Goal: Task Accomplishment & Management: Manage account settings

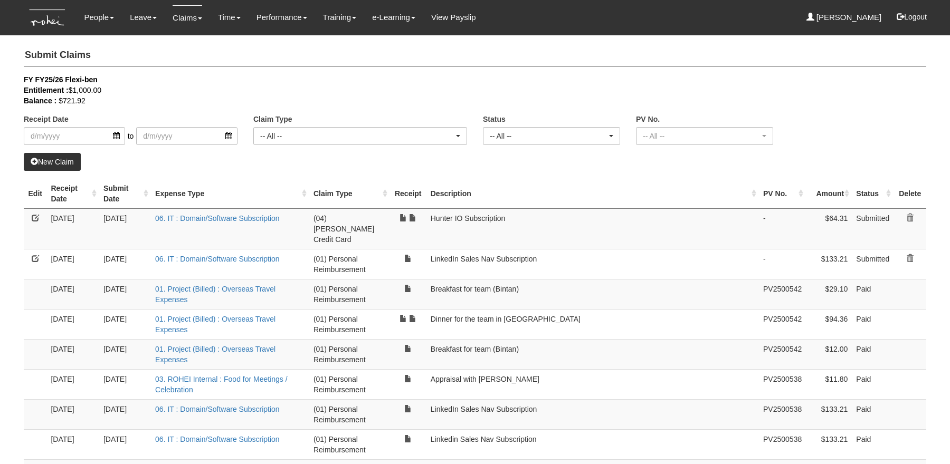
select select "50"
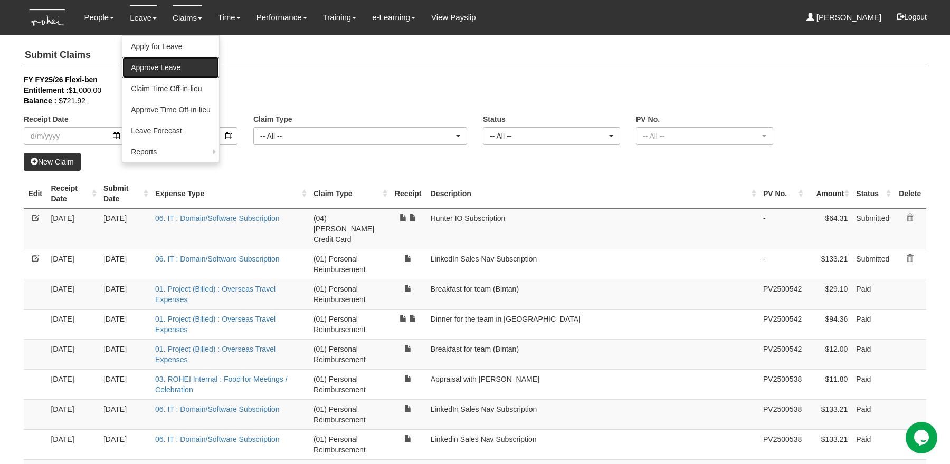
click at [163, 64] on link "Approve Leave" at bounding box center [170, 67] width 97 height 21
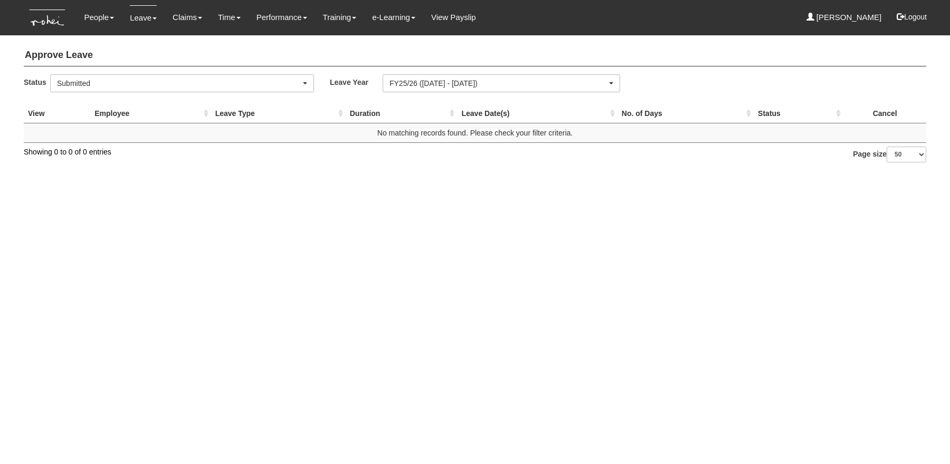
select select "50"
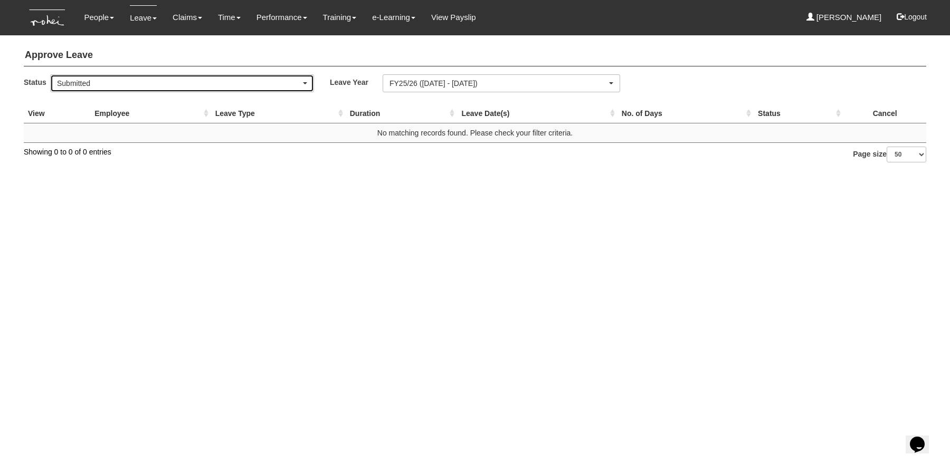
click at [198, 89] on div "Submitted" at bounding box center [182, 83] width 263 height 17
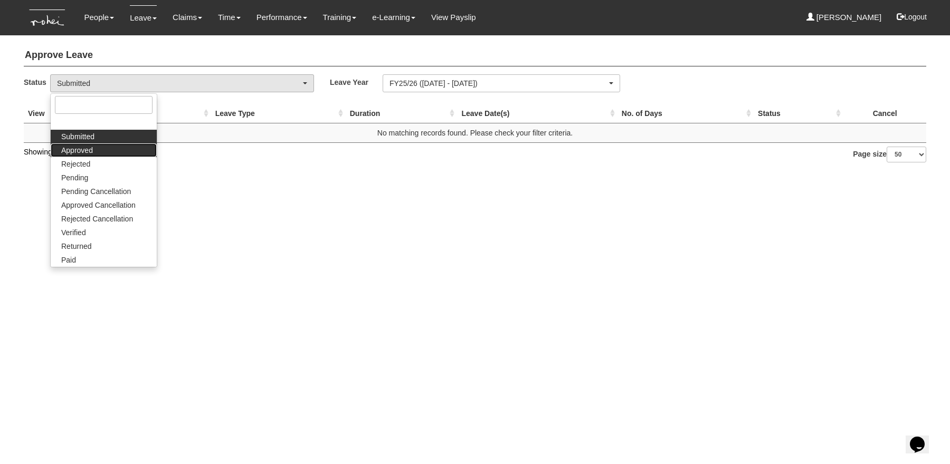
click at [105, 153] on link "Approved" at bounding box center [104, 151] width 106 height 14
select select "Approved"
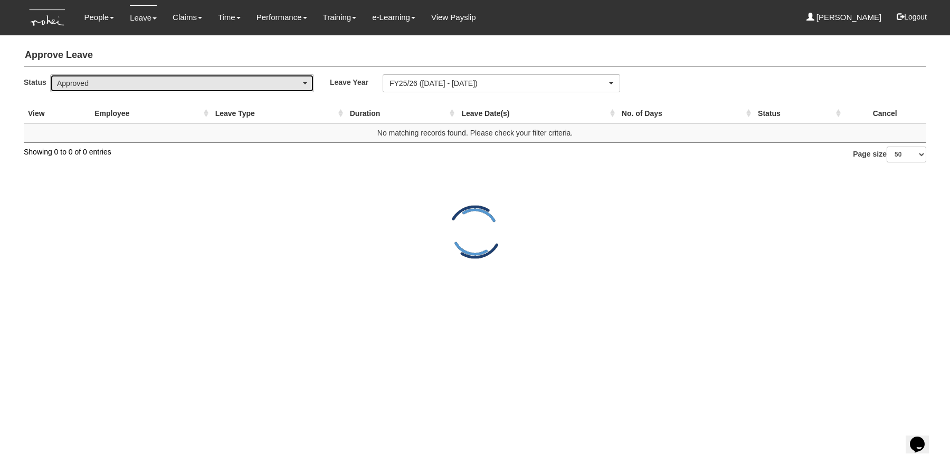
select select "50"
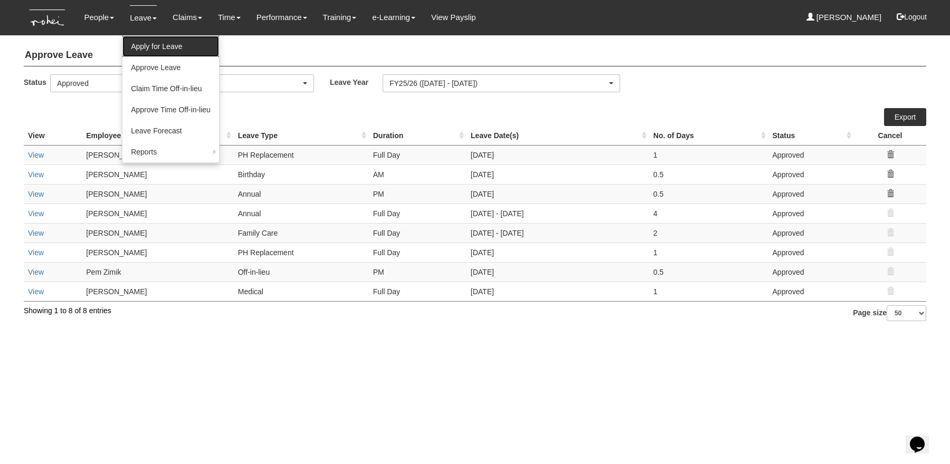
click at [143, 40] on link "Apply for Leave" at bounding box center [170, 46] width 97 height 21
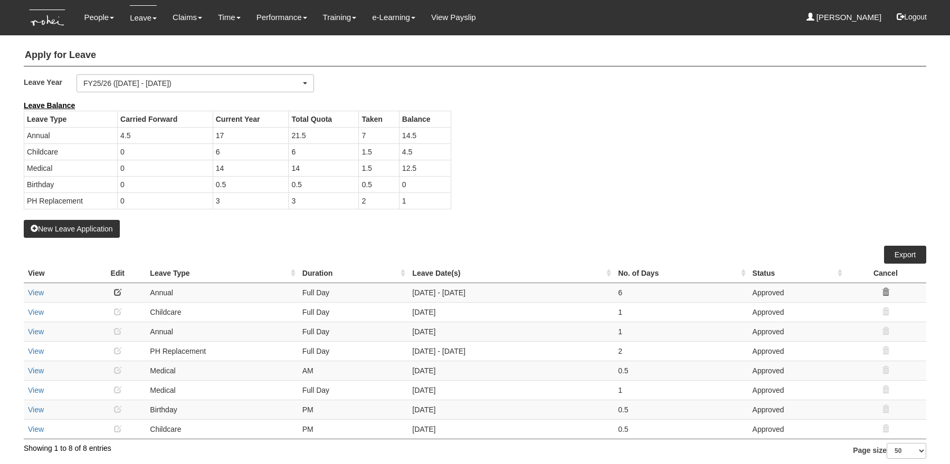
select select "50"
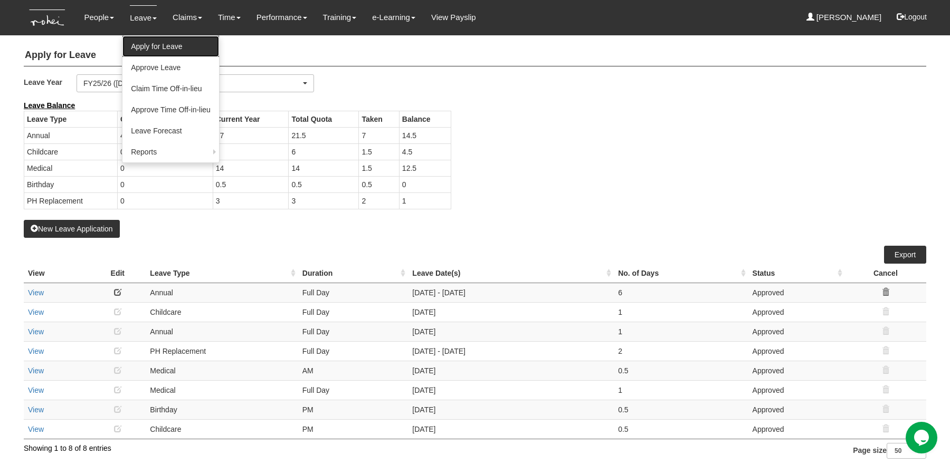
click at [145, 44] on link "Apply for Leave" at bounding box center [170, 46] width 97 height 21
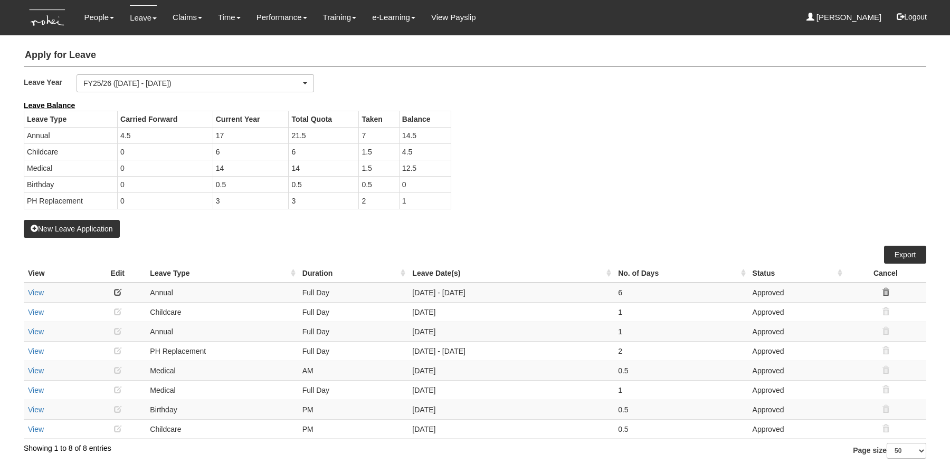
select select "50"
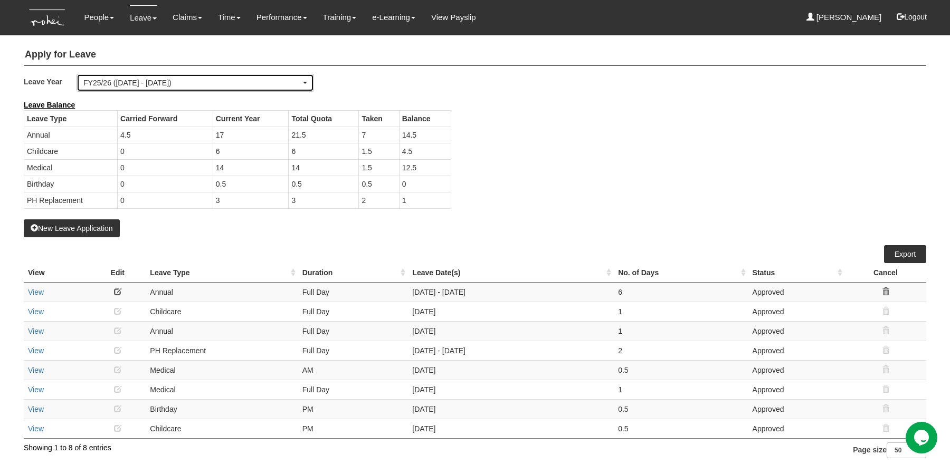
click at [235, 85] on div "FY25/26 ([DATE] - [DATE])" at bounding box center [191, 83] width 217 height 11
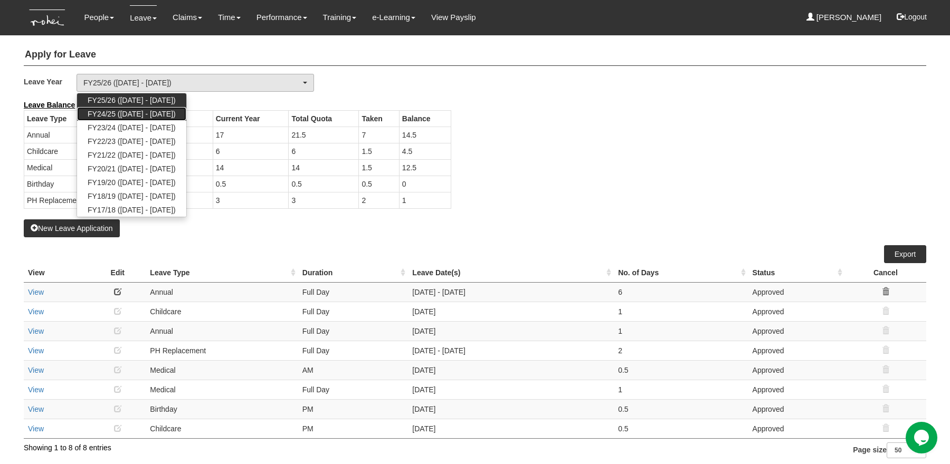
click at [176, 111] on span "FY24/25 ([DATE] - [DATE])" at bounding box center [132, 114] width 88 height 11
select select "71"
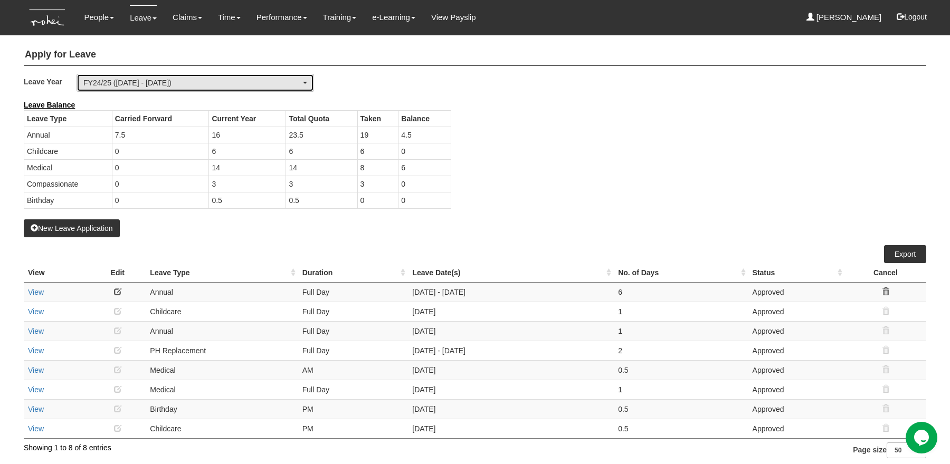
select select "50"
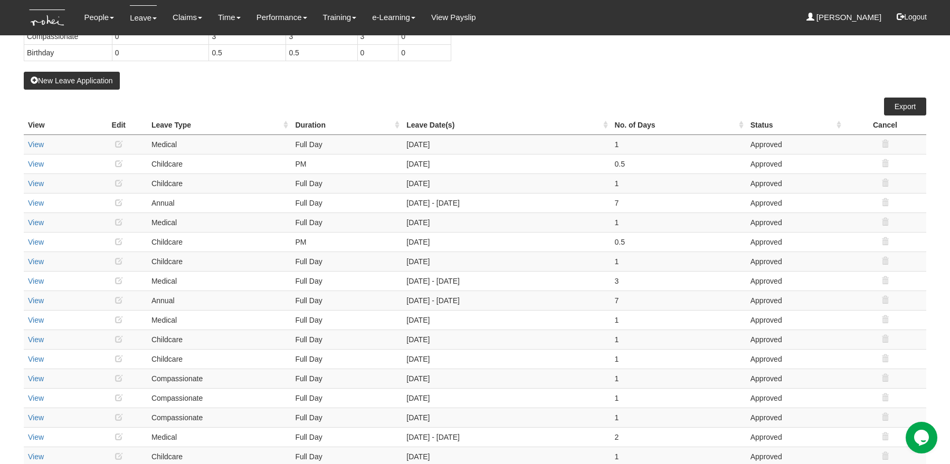
scroll to position [0, 0]
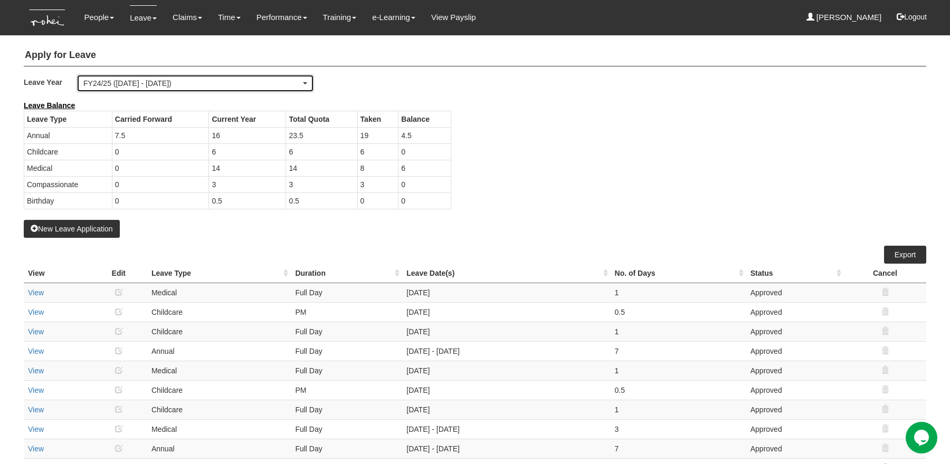
click at [284, 85] on div "FY24/25 ([DATE] - [DATE])" at bounding box center [191, 83] width 217 height 11
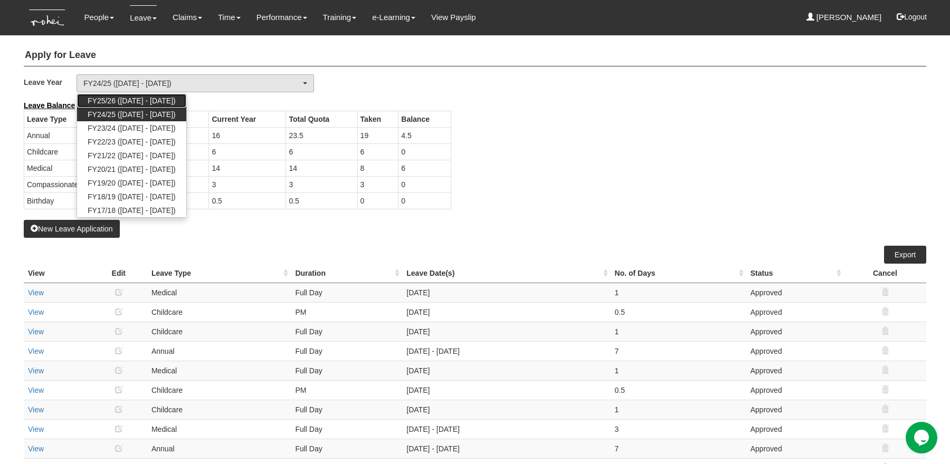
click at [176, 102] on span "FY25/26 ([DATE] - [DATE])" at bounding box center [132, 101] width 88 height 11
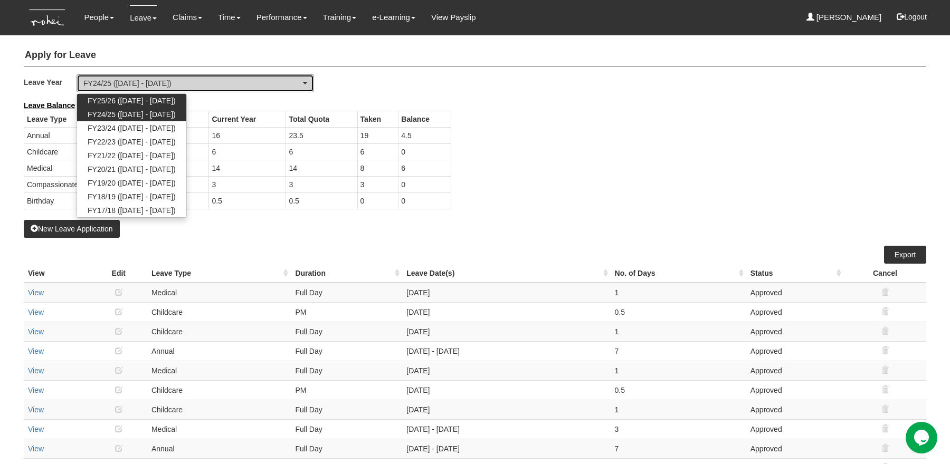
select select "77"
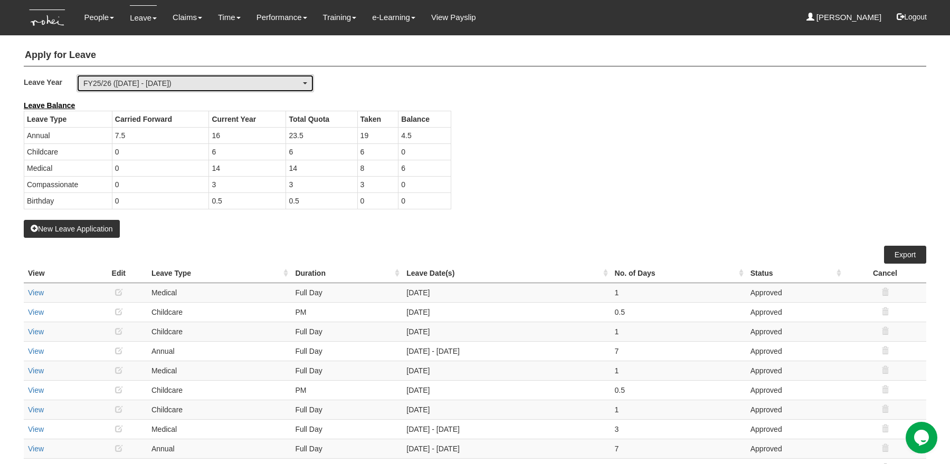
select select "50"
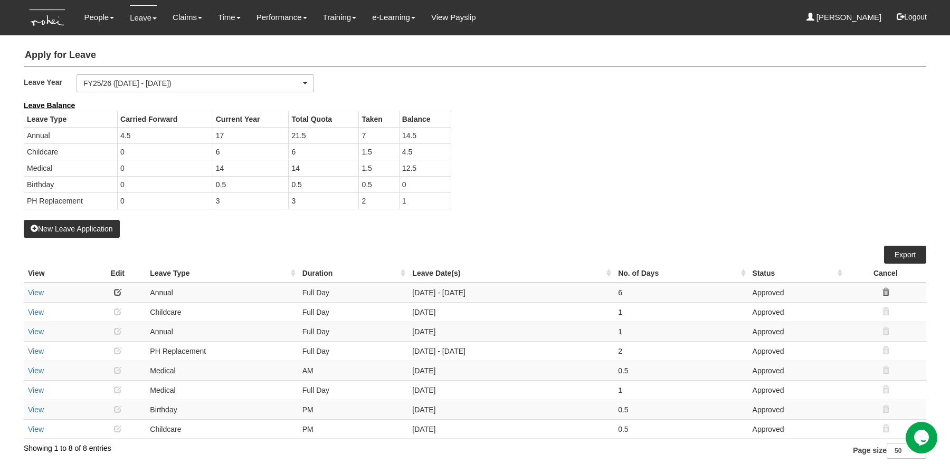
click at [715, 138] on div "Leave Balance Leave Type Carried Forward Current Year Total Quota Taken Balance…" at bounding box center [467, 160] width 902 height 120
